Goal: Task Accomplishment & Management: Use online tool/utility

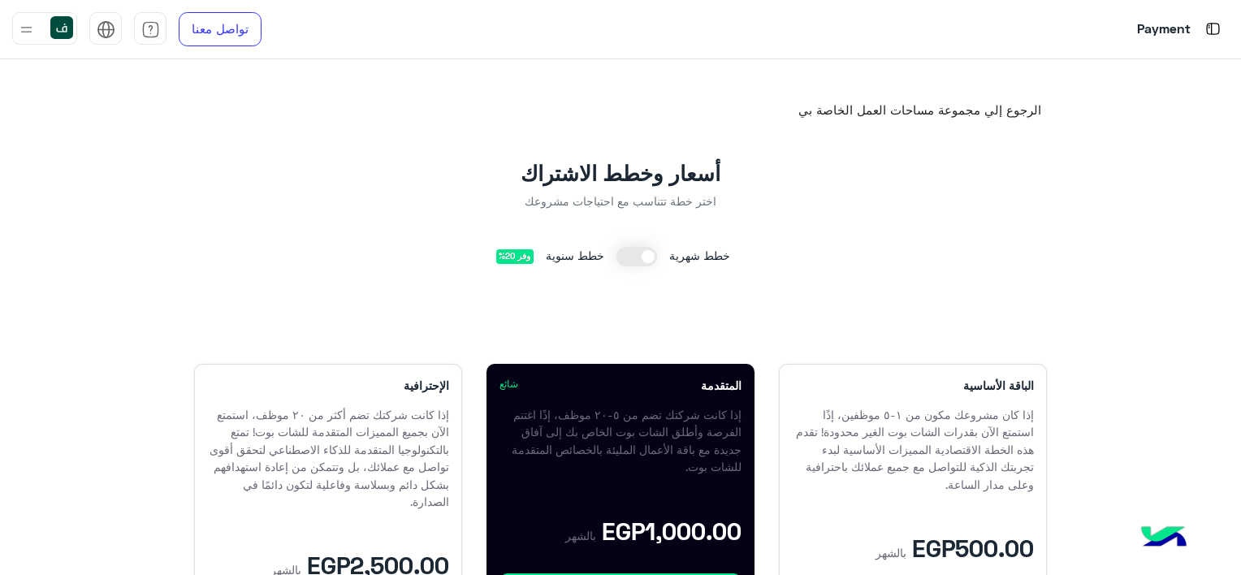
click at [42, 28] on div at bounding box center [44, 28] width 65 height 32
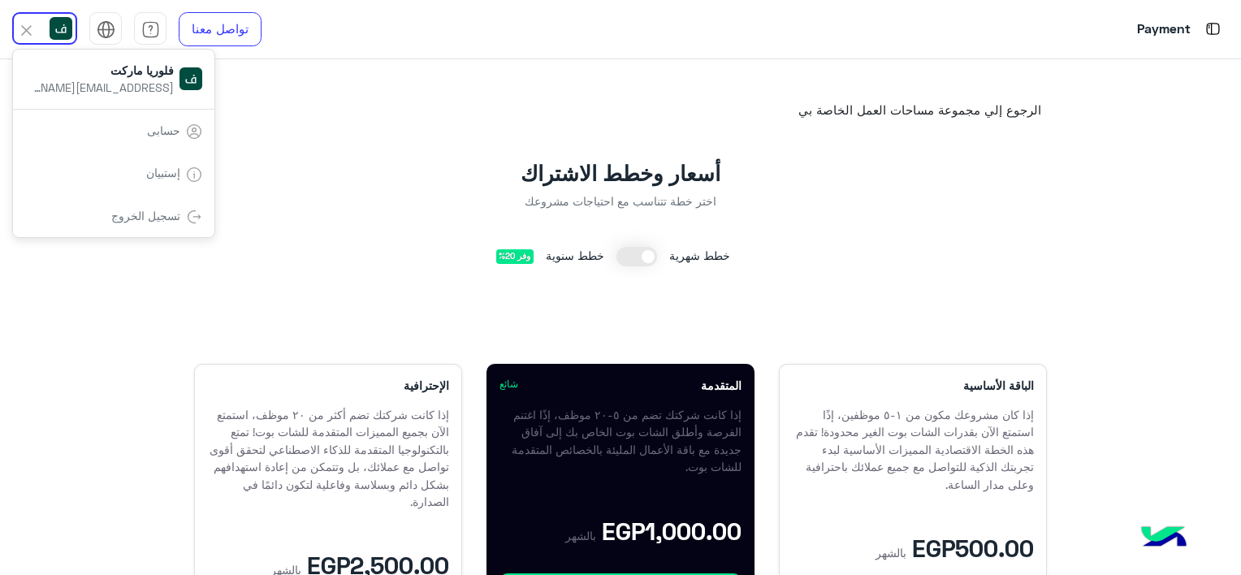
click at [143, 92] on span "[EMAIL_ADDRESS][DOMAIN_NAME]" at bounding box center [101, 87] width 146 height 17
click at [165, 127] on link "حسابى" at bounding box center [163, 130] width 33 height 14
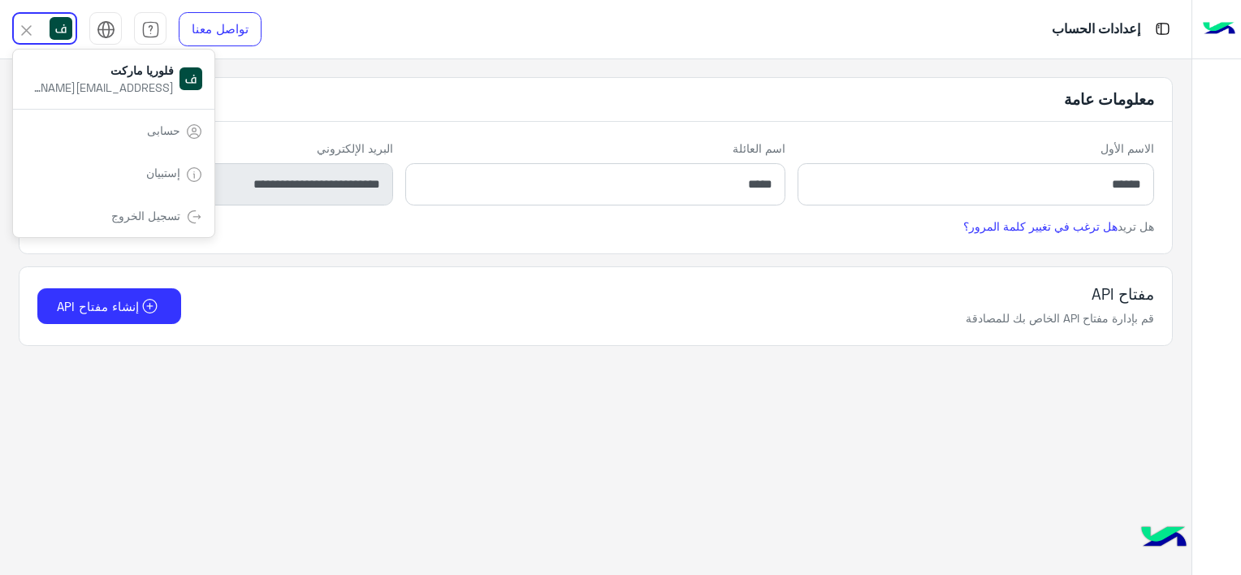
click at [1095, 32] on p "إعدادات الحساب" at bounding box center [1096, 30] width 89 height 22
click at [1224, 34] on img at bounding box center [1219, 29] width 32 height 34
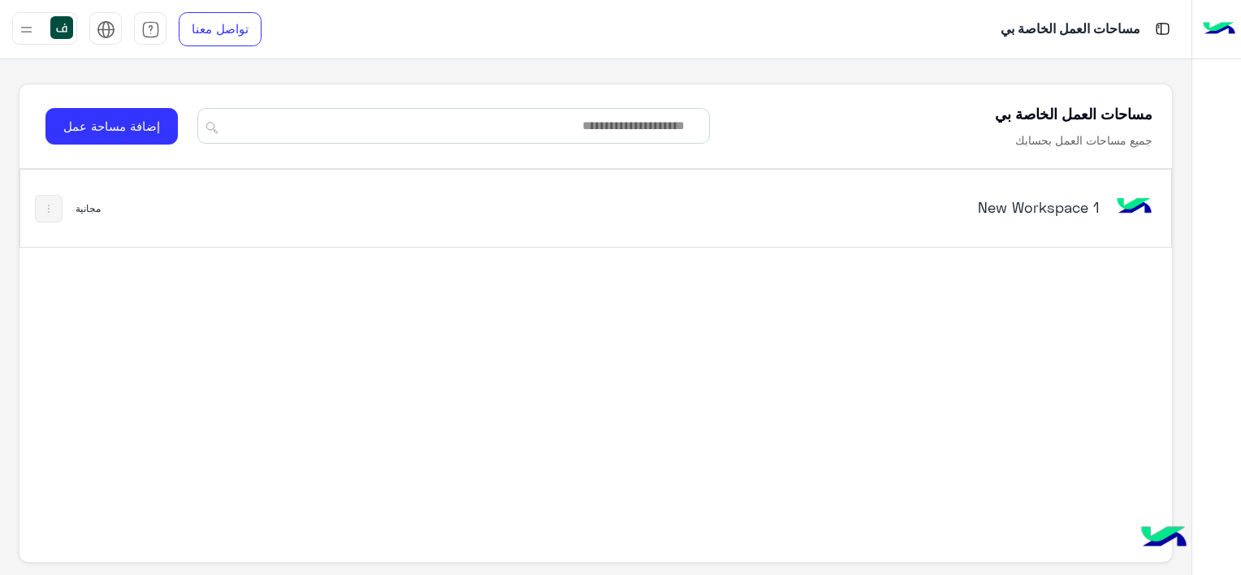
click at [1033, 228] on div "New Workspace 1" at bounding box center [819, 208] width 672 height 47
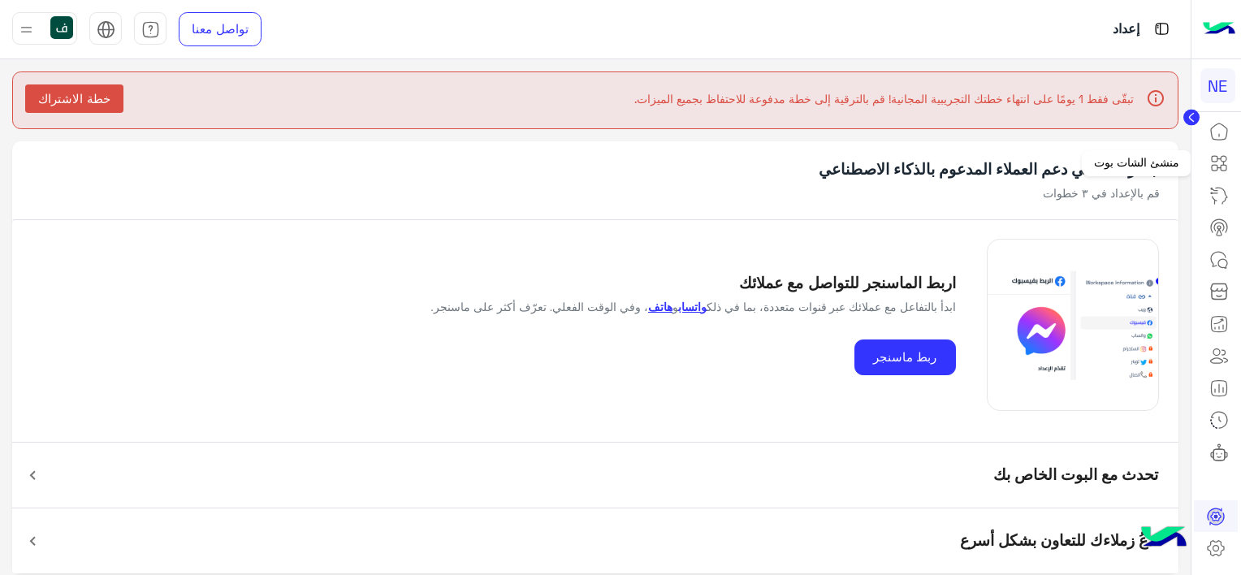
click at [1207, 155] on link at bounding box center [1219, 163] width 44 height 32
click at [1220, 159] on icon at bounding box center [1218, 162] width 19 height 19
